Goal: Task Accomplishment & Management: Use online tool/utility

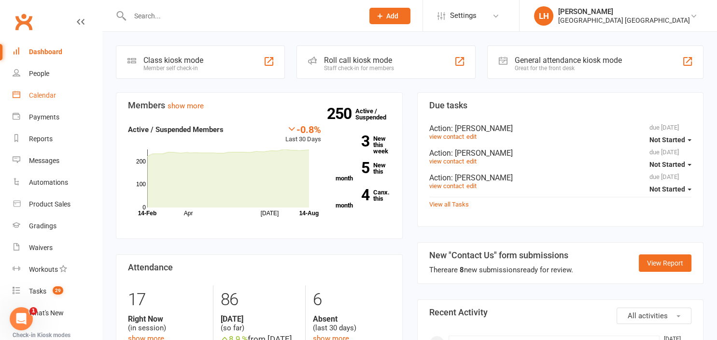
click at [42, 100] on link "Calendar" at bounding box center [57, 96] width 89 height 22
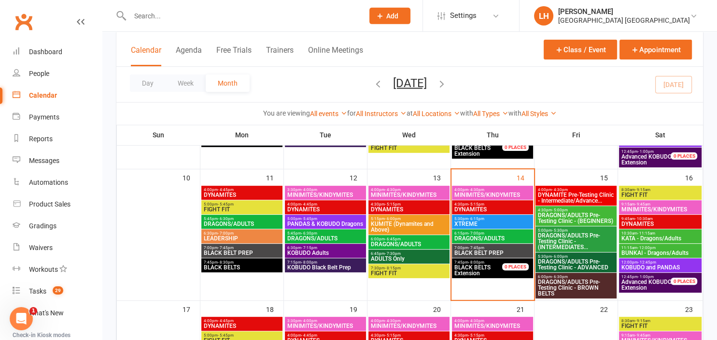
scroll to position [306, 0]
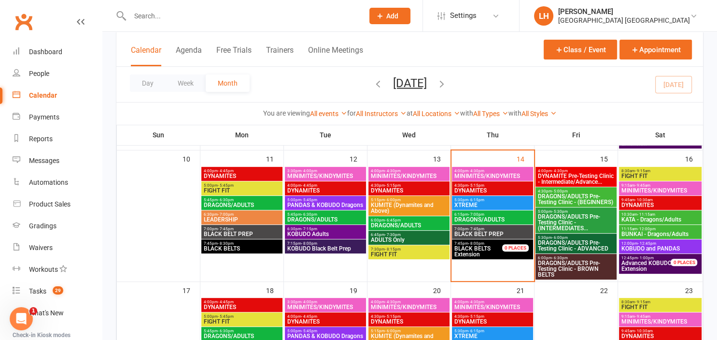
click at [577, 226] on span "DRAGONS/ADULTS Pre-Testing Clinic - (INTERMEDIATES..." at bounding box center [576, 221] width 77 height 17
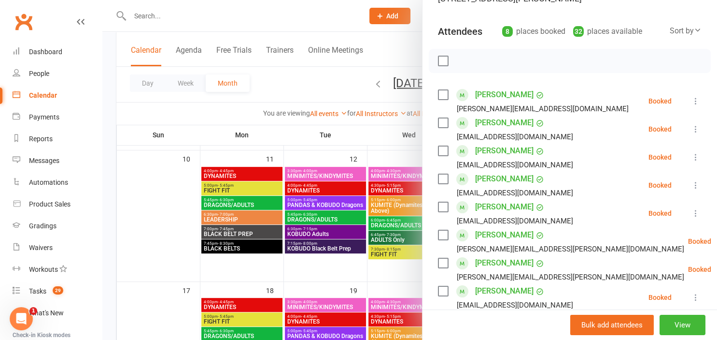
scroll to position [160, 0]
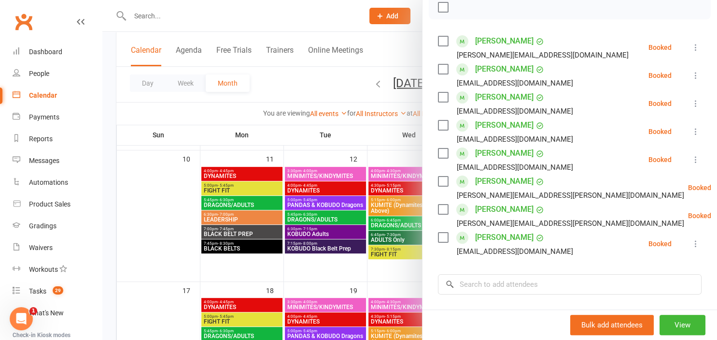
click at [318, 86] on div at bounding box center [409, 170] width 615 height 340
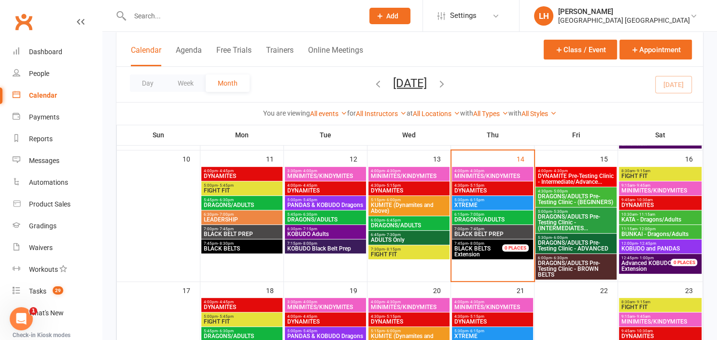
click at [564, 199] on span "DRAGONS/ADULTS Pre-Testing Clinic - (BEGINNERS)" at bounding box center [576, 199] width 77 height 12
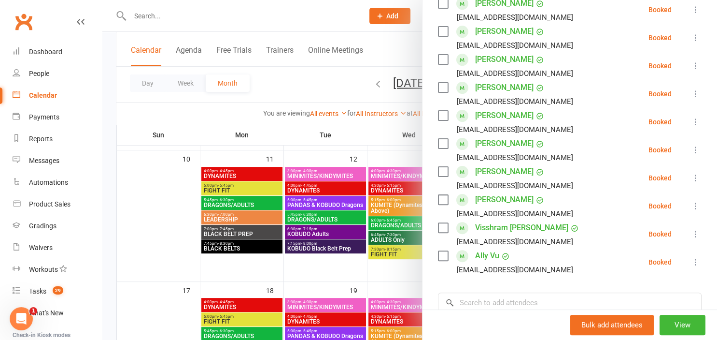
scroll to position [267, 0]
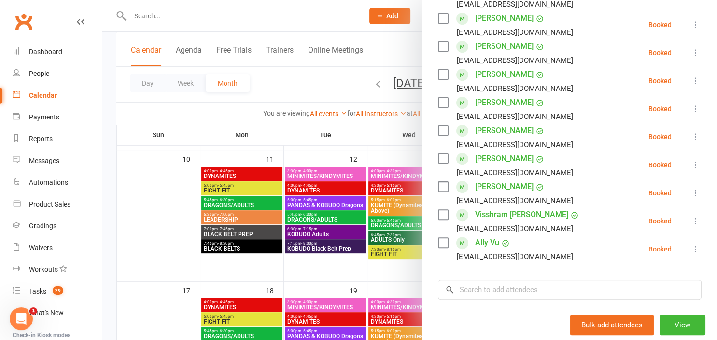
click at [318, 86] on div at bounding box center [409, 170] width 615 height 340
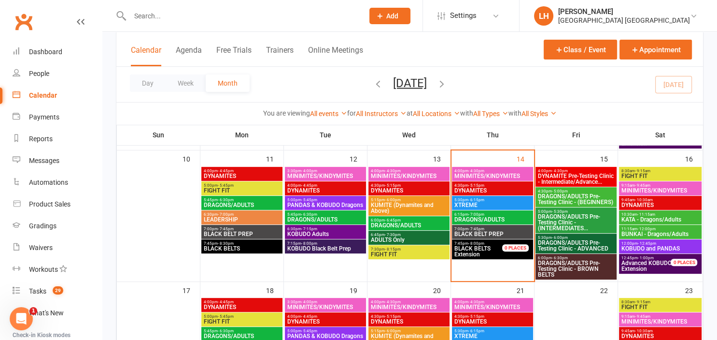
click at [571, 217] on span "DRAGONS/ADULTS Pre-Testing Clinic - (INTERMEDIATES..." at bounding box center [576, 221] width 77 height 17
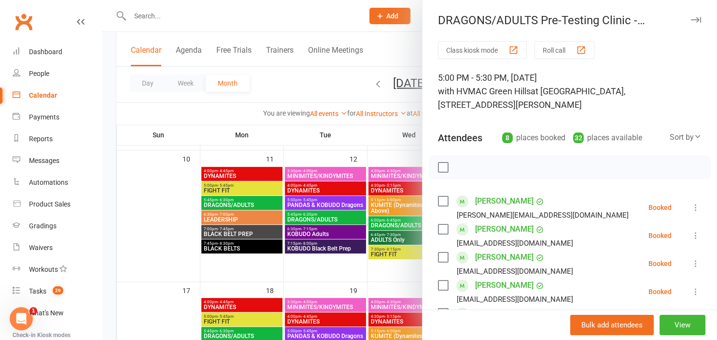
click at [314, 76] on div at bounding box center [409, 170] width 615 height 340
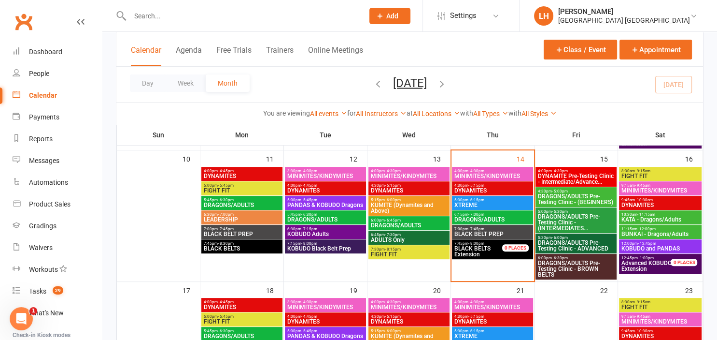
click at [592, 242] on span "DRAGONS/ADULTS Pre-Testing Clinic - ADVANCED" at bounding box center [576, 246] width 77 height 12
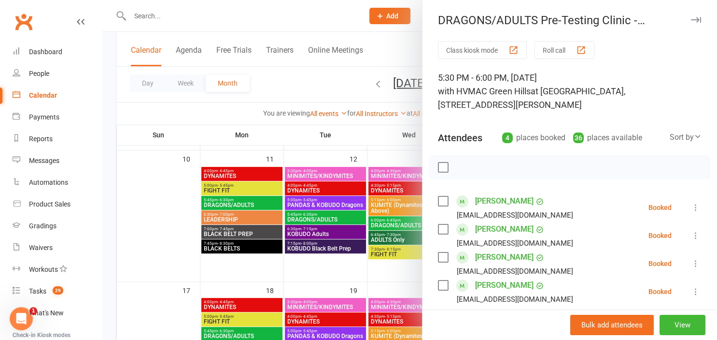
scroll to position [53, 0]
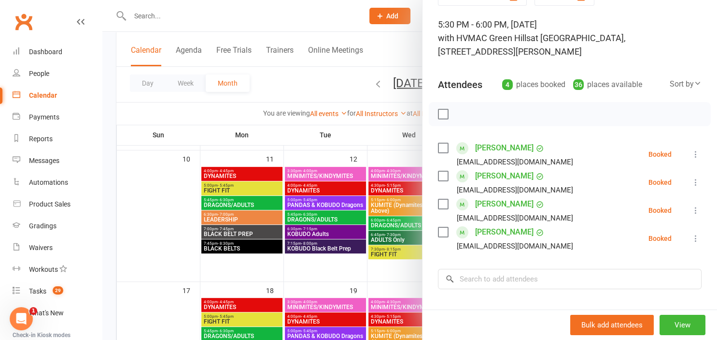
click at [155, 16] on div at bounding box center [409, 170] width 615 height 340
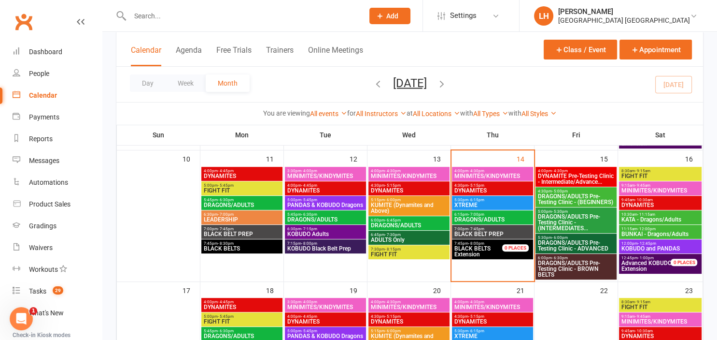
click at [142, 15] on input "text" at bounding box center [242, 16] width 230 height 14
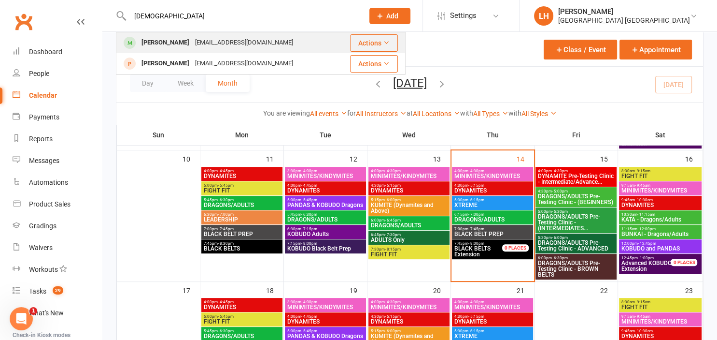
type input "[DEMOGRAPHIC_DATA]"
click at [205, 42] on div "[EMAIL_ADDRESS][DOMAIN_NAME]" at bounding box center [244, 43] width 104 height 14
